Goal: Information Seeking & Learning: Learn about a topic

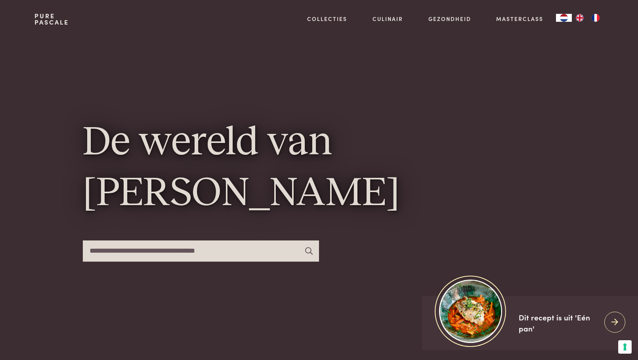
click at [215, 251] on input "text" at bounding box center [201, 250] width 236 height 21
type input "*******"
click at [308, 255] on icon at bounding box center [309, 251] width 8 height 8
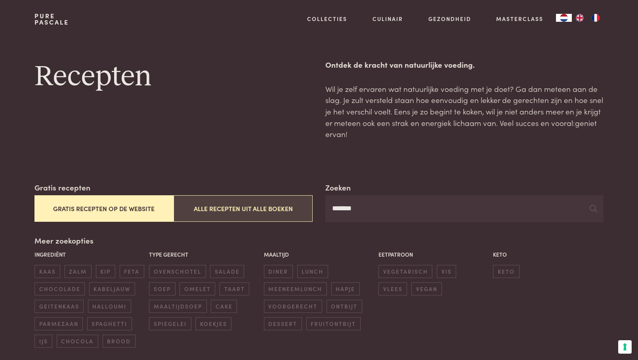
click at [245, 210] on button "Alle recepten uit alle boeken" at bounding box center [242, 208] width 139 height 27
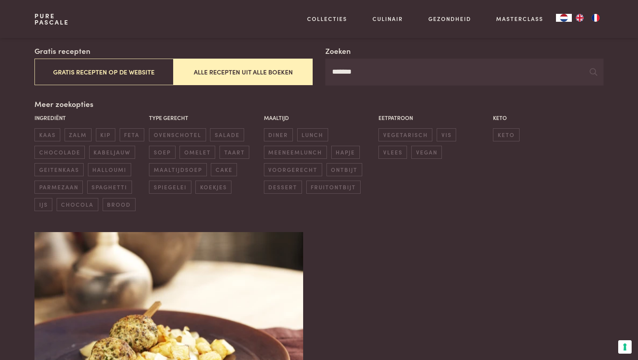
scroll to position [91, 0]
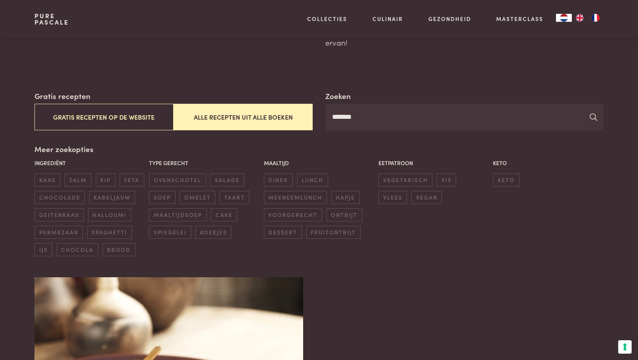
click at [594, 120] on icon at bounding box center [593, 117] width 8 height 8
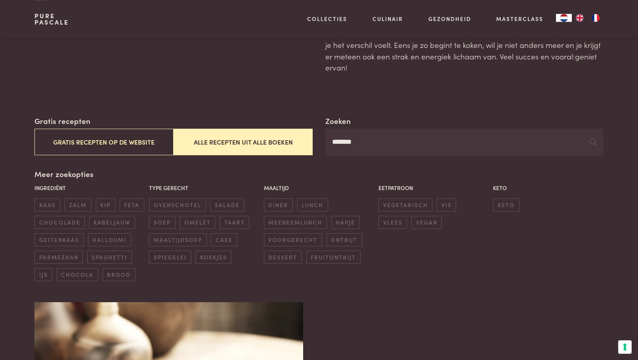
scroll to position [46, 0]
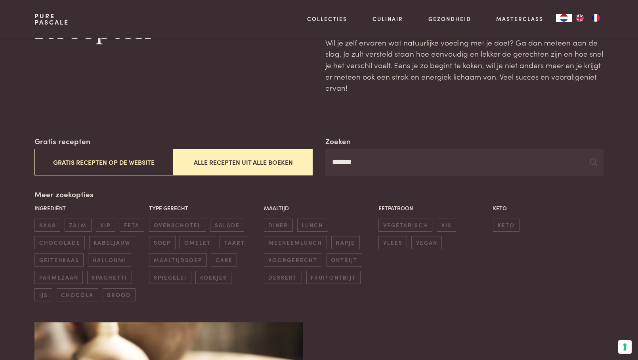
click at [352, 167] on input "*******" at bounding box center [464, 162] width 278 height 27
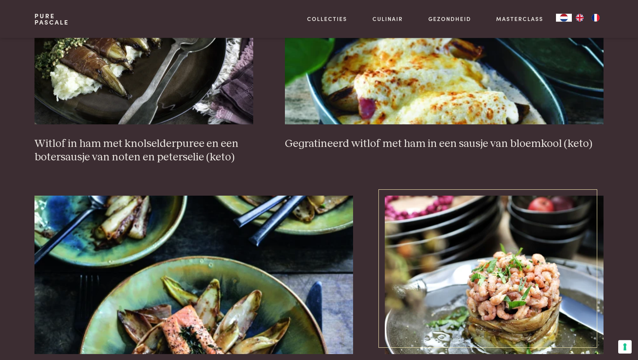
scroll to position [588, 0]
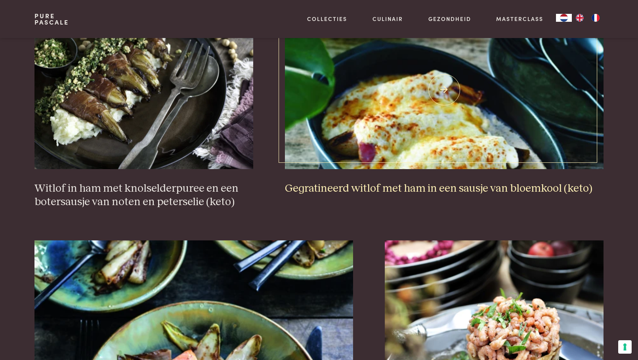
type input "******"
click at [437, 115] on img at bounding box center [444, 90] width 319 height 158
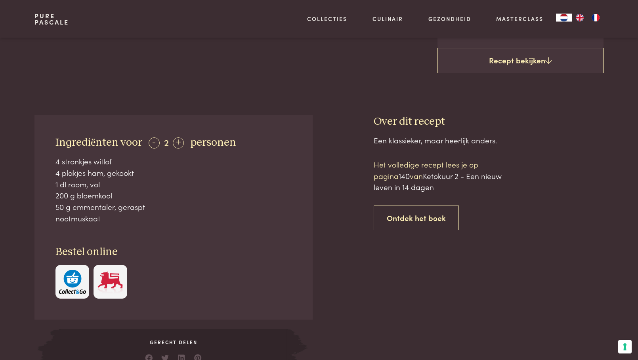
scroll to position [135, 0]
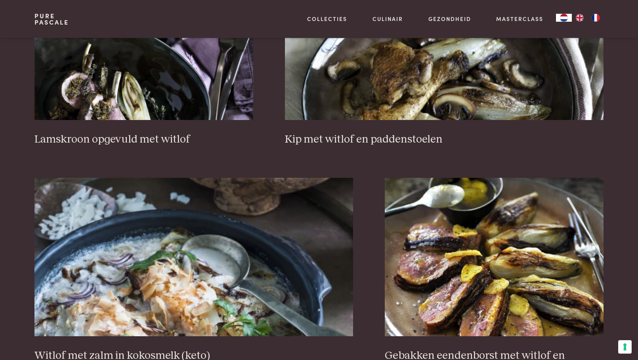
scroll to position [1401, 0]
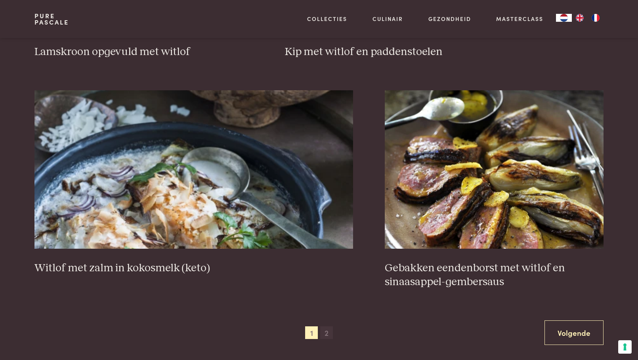
click at [326, 334] on span "2" at bounding box center [326, 332] width 13 height 13
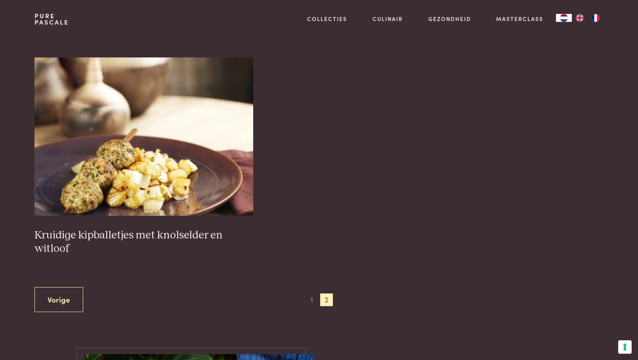
scroll to position [543, 0]
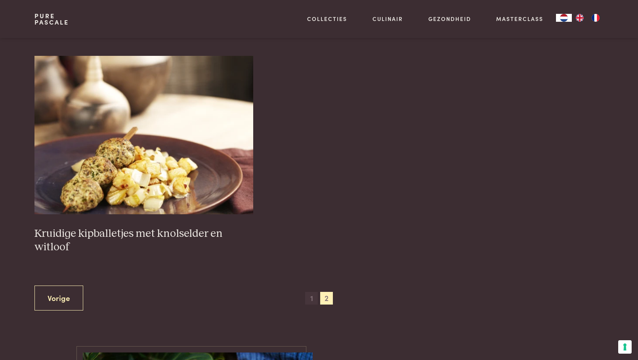
click at [308, 300] on span "1" at bounding box center [311, 298] width 13 height 13
